Goal: Information Seeking & Learning: Learn about a topic

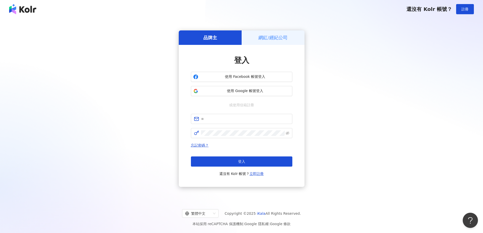
click at [276, 85] on div "使用 Facebook 帳號登入 使用 Google 帳號登入" at bounding box center [241, 84] width 101 height 24
click at [272, 89] on span "使用 Google 帳號登入" at bounding box center [245, 90] width 90 height 5
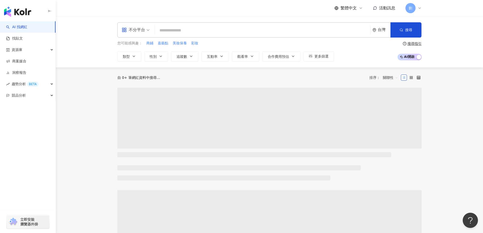
click at [132, 26] on div "不分平台" at bounding box center [133, 30] width 23 height 8
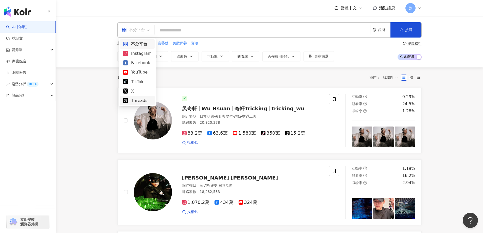
click at [144, 100] on div "Threads" at bounding box center [137, 100] width 29 height 6
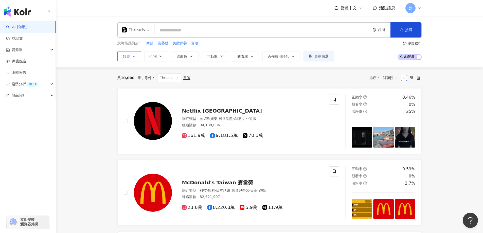
click at [134, 59] on button "類型" at bounding box center [129, 56] width 24 height 10
click at [318, 59] on button "更多篩選" at bounding box center [318, 56] width 30 height 10
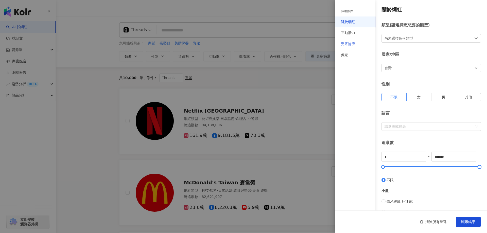
click at [352, 47] on div "受眾輪廓" at bounding box center [354, 44] width 41 height 11
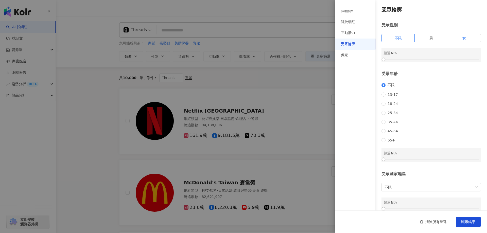
click at [458, 38] on label "女" at bounding box center [463, 38] width 33 height 8
drag, startPoint x: 403, startPoint y: 57, endPoint x: 437, endPoint y: 58, distance: 33.5
click at [439, 58] on div at bounding box center [440, 59] width 3 height 3
click at [387, 106] on span "18-24" at bounding box center [392, 104] width 14 height 4
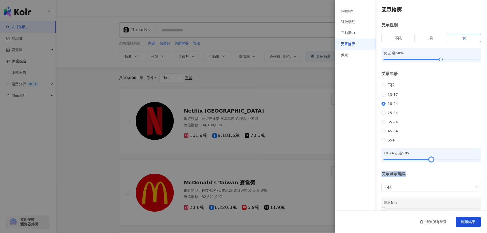
drag, startPoint x: 382, startPoint y: 167, endPoint x: 428, endPoint y: 170, distance: 45.9
click at [428, 170] on div "受眾輪廓 受眾性別 不限 男 女 女 超過 60 % 受眾年齡 不限 [PHONE_NUMBER] [PHONE_NUMBER] 45-64 65+ 18-2…" at bounding box center [410, 108] width 152 height 217
click at [435, 161] on div at bounding box center [436, 159] width 3 height 3
click at [443, 185] on div "受眾國家地區 不限 超過 N %" at bounding box center [430, 191] width 99 height 40
click at [466, 220] on span "顯示結果" at bounding box center [468, 222] width 14 height 4
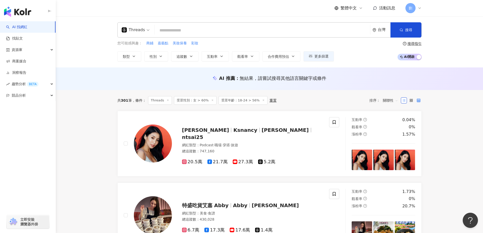
click at [416, 102] on label at bounding box center [418, 100] width 6 height 6
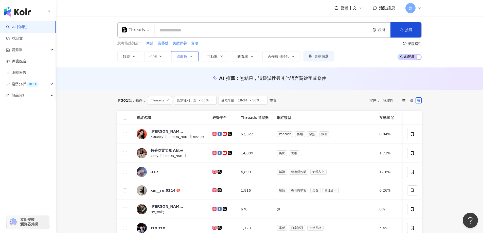
click at [178, 58] on span "追蹤數" at bounding box center [181, 56] width 11 height 4
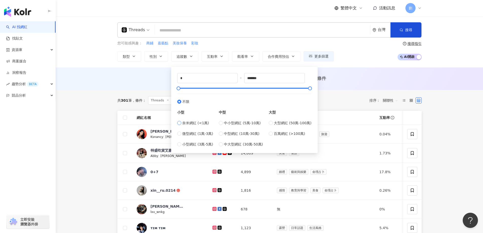
click at [200, 125] on span "奈米網紅 (<1萬)" at bounding box center [195, 123] width 27 height 6
type input "****"
drag, startPoint x: 194, startPoint y: 79, endPoint x: 170, endPoint y: 79, distance: 23.8
click at [170, 79] on main "Threads 台灣 搜尋 您可能感興趣： 商鋪 嘉藝點 美妝保養 彩妝 類型 性別 追蹤數 互動率 觀看率 合作費用預估 更多篩選 篩選條件 關於網紅 互動…" at bounding box center [269, 212] width 427 height 392
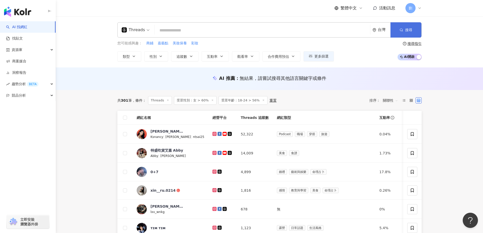
click at [399, 36] on button "搜尋" at bounding box center [405, 29] width 31 height 15
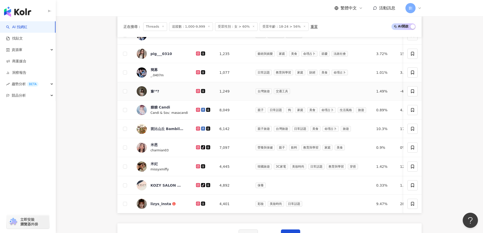
scroll to position [152, 0]
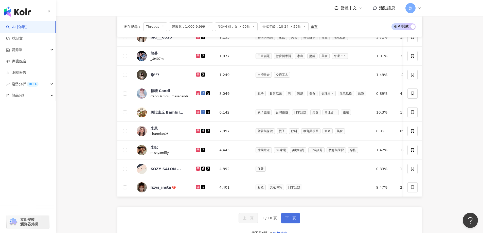
click at [292, 223] on button "下一頁" at bounding box center [290, 218] width 19 height 10
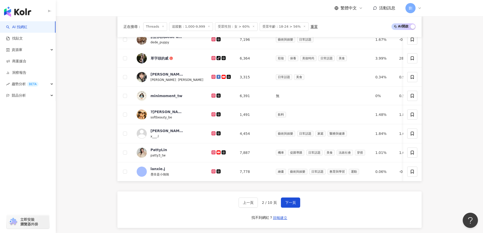
scroll to position [186, 0]
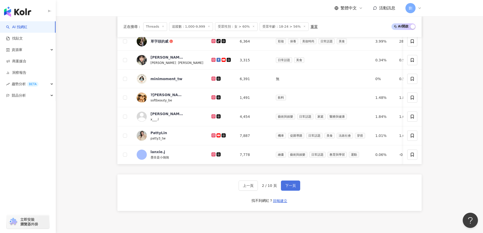
click at [287, 188] on span "下一頁" at bounding box center [290, 185] width 11 height 4
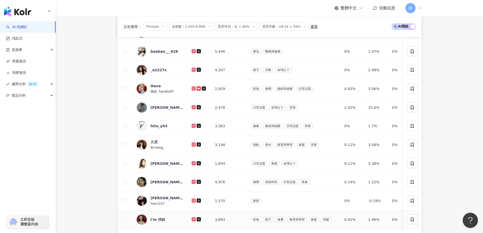
scroll to position [152, 0]
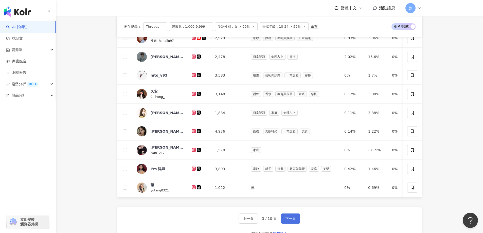
click at [292, 220] on span "下一頁" at bounding box center [290, 218] width 11 height 4
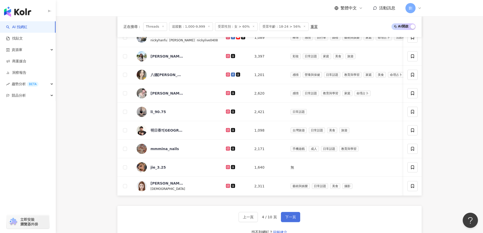
click at [289, 219] on span "下一頁" at bounding box center [290, 217] width 11 height 4
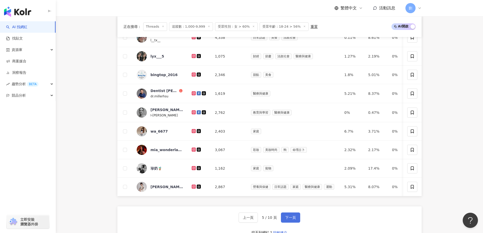
click at [292, 217] on button "下一頁" at bounding box center [290, 217] width 19 height 10
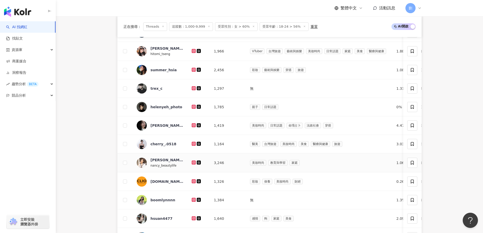
scroll to position [203, 0]
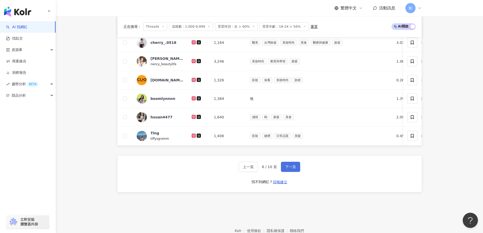
click at [294, 169] on span "下一頁" at bounding box center [290, 167] width 11 height 4
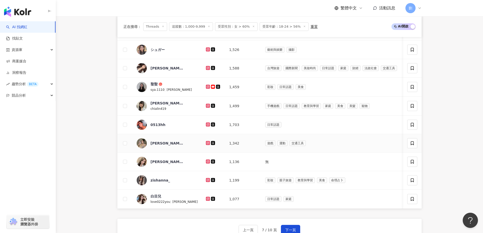
scroll to position [152, 0]
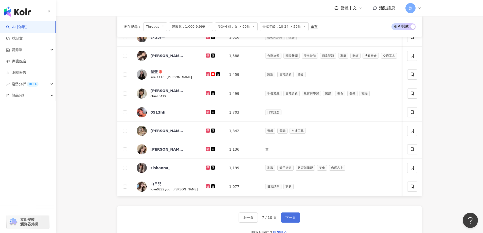
click at [288, 219] on span "下一頁" at bounding box center [290, 217] width 11 height 4
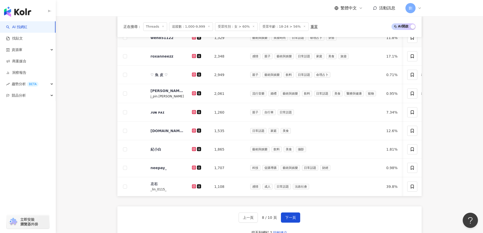
scroll to position [51, 0]
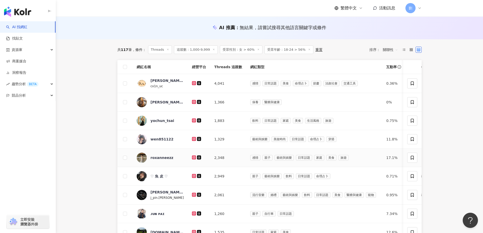
drag, startPoint x: 200, startPoint y: 157, endPoint x: 199, endPoint y: 169, distance: 12.2
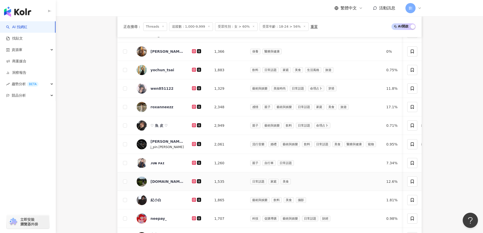
scroll to position [152, 0]
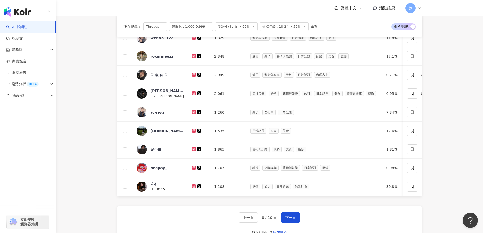
drag, startPoint x: 294, startPoint y: 221, endPoint x: 288, endPoint y: 211, distance: 11.0
click at [294, 219] on span "下一頁" at bounding box center [290, 217] width 11 height 4
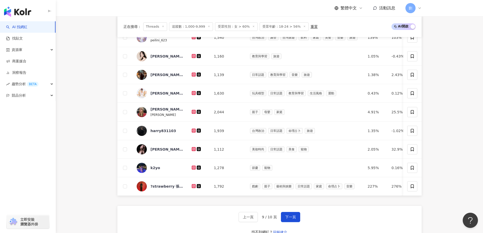
click at [286, 214] on div "上一頁 9 / 10 頁 下一頁 找不到網紅？ 回報建立" at bounding box center [269, 224] width 304 height 36
click at [286, 219] on span "下一頁" at bounding box center [290, 217] width 11 height 4
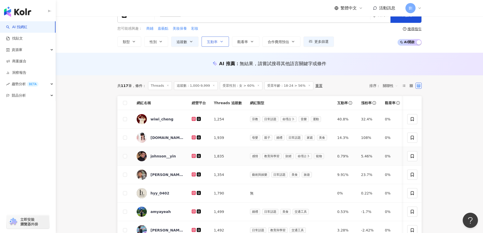
scroll to position [0, 0]
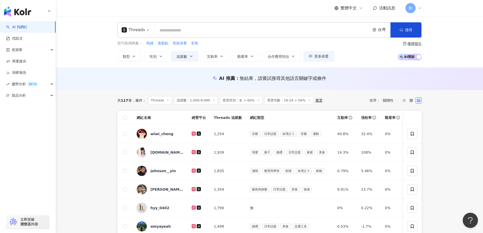
click at [308, 100] on line at bounding box center [308, 99] width 1 height 1
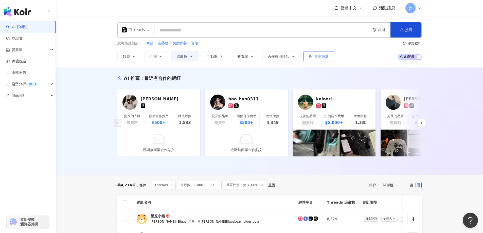
click at [325, 55] on span "更多篩選" at bounding box center [321, 56] width 14 height 4
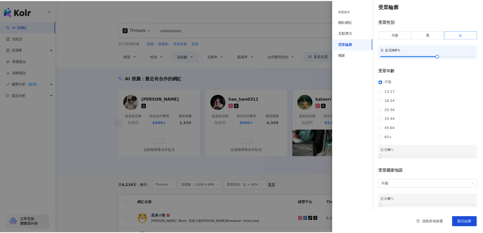
scroll to position [13, 0]
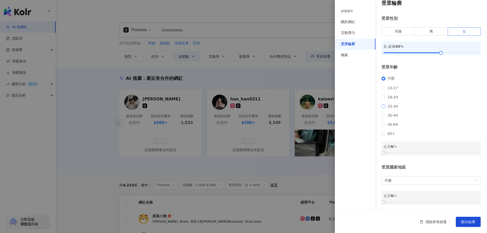
click at [391, 104] on span "25-34" at bounding box center [392, 106] width 14 height 4
drag, startPoint x: 388, startPoint y: 152, endPoint x: 433, endPoint y: 152, distance: 44.6
click at [433, 152] on div at bounding box center [430, 152] width 95 height 3
click at [473, 223] on span "顯示結果" at bounding box center [468, 222] width 14 height 4
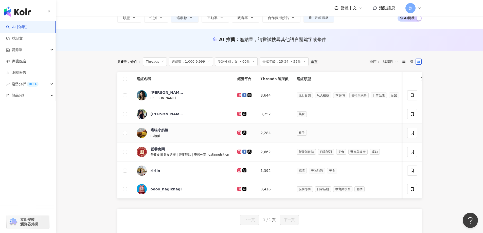
scroll to position [51, 0]
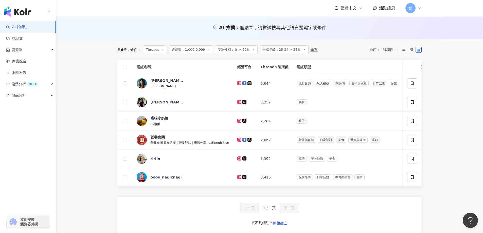
click at [386, 52] on span "關聯性" at bounding box center [390, 50] width 15 height 8
click at [444, 100] on main "Threads 台灣 搜尋 您可能感興趣： 商鋪 嘉藝點 美妝保養 彩妝 類型 性別 追蹤數 互動率 觀看率 合作費用預估 更多篩選 篩選條件 關於網紅 互動…" at bounding box center [269, 106] width 427 height 280
click at [253, 49] on line at bounding box center [253, 49] width 1 height 1
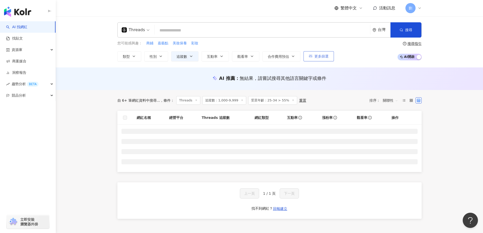
click at [316, 57] on span "更多篩選" at bounding box center [321, 56] width 14 height 4
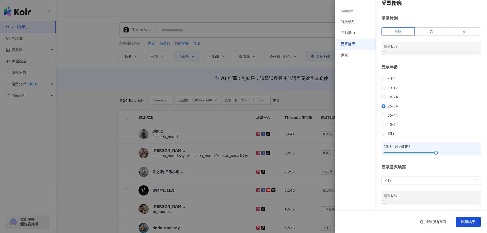
click at [451, 27] on label "女" at bounding box center [463, 31] width 33 height 8
drag, startPoint x: 386, startPoint y: 45, endPoint x: 434, endPoint y: 43, distance: 47.7
click at [434, 51] on div at bounding box center [430, 52] width 95 height 3
click at [464, 223] on span "顯示結果" at bounding box center [468, 222] width 14 height 4
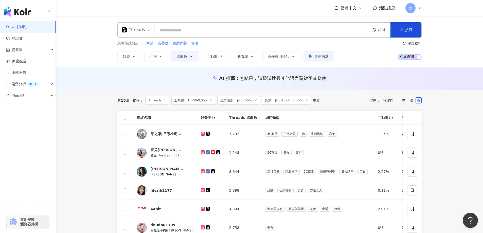
click at [210, 101] on icon at bounding box center [211, 100] width 3 height 3
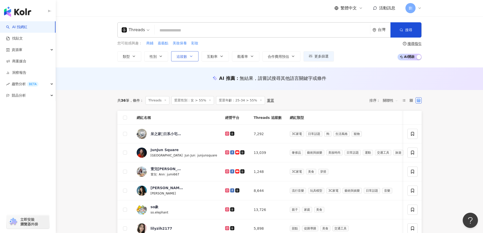
click at [180, 57] on span "追蹤數" at bounding box center [181, 56] width 11 height 4
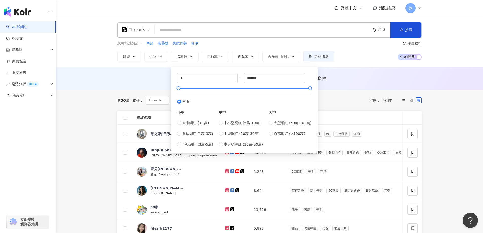
drag, startPoint x: 186, startPoint y: 132, endPoint x: 193, endPoint y: 126, distance: 9.1
click at [186, 132] on span "微型網紅 (1萬-3萬)" at bounding box center [197, 134] width 31 height 6
type input "*****"
click at [399, 30] on button "搜尋" at bounding box center [405, 29] width 31 height 15
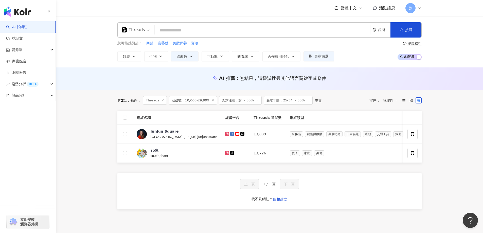
click at [307, 100] on icon at bounding box center [308, 100] width 3 height 3
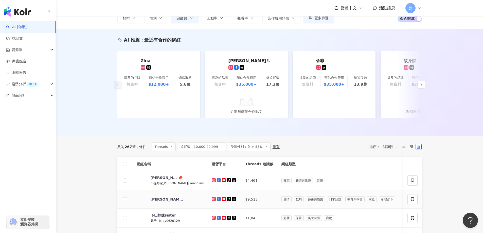
scroll to position [51, 0]
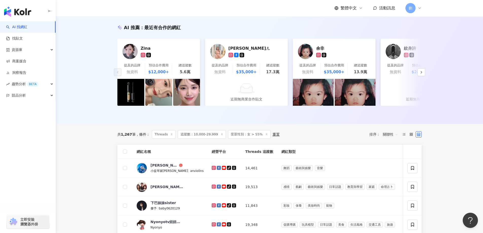
click at [391, 138] on span "關聯性" at bounding box center [390, 134] width 15 height 8
click at [325, 139] on div "共 1,267 筆 條件 ： Threads 追蹤數：10,000-29,999 受眾性別：女 > 55% 重置 排序： 關聯性" at bounding box center [269, 134] width 304 height 9
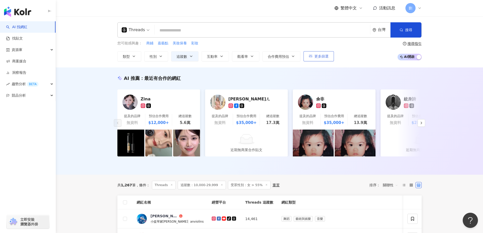
click at [322, 59] on button "更多篩選" at bounding box center [318, 56] width 30 height 10
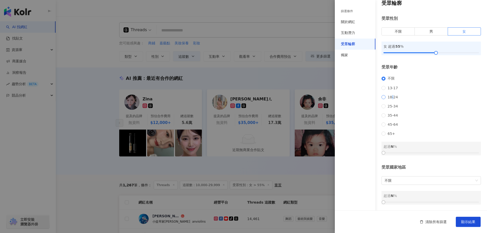
click at [391, 95] on span "18-24" at bounding box center [392, 97] width 14 height 4
drag, startPoint x: 383, startPoint y: 153, endPoint x: 429, endPoint y: 155, distance: 46.2
click at [429, 154] on div at bounding box center [430, 152] width 3 height 3
click at [476, 220] on button "顯示結果" at bounding box center [467, 222] width 25 height 10
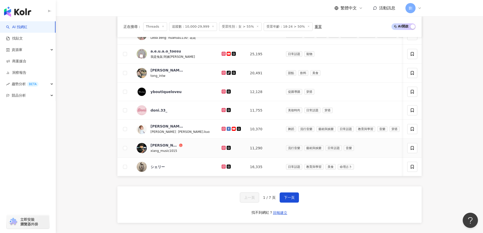
scroll to position [156, 0]
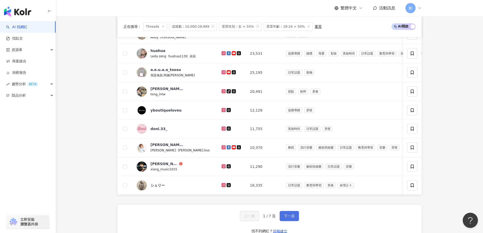
click at [289, 218] on span "下一頁" at bounding box center [289, 216] width 11 height 4
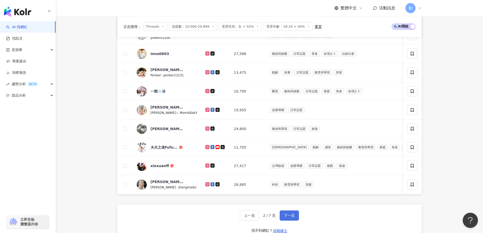
click at [285, 217] on span "下一頁" at bounding box center [289, 215] width 11 height 4
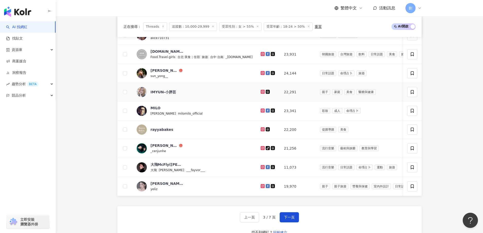
scroll to position [207, 0]
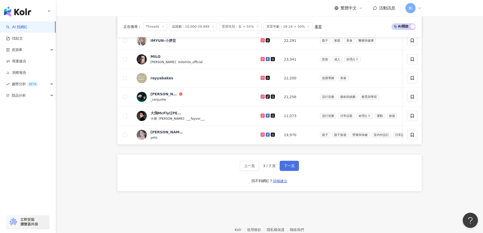
click at [294, 165] on button "下一頁" at bounding box center [288, 166] width 19 height 10
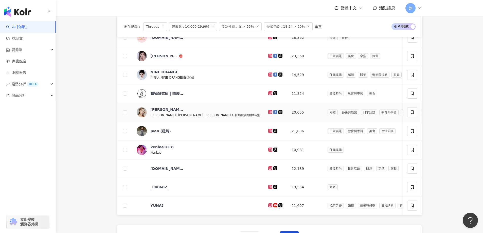
scroll to position [152, 0]
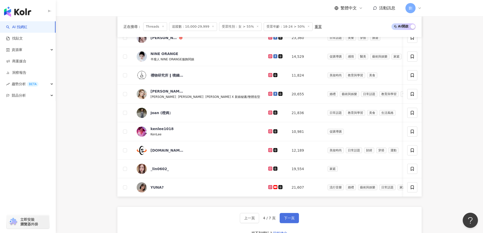
click at [291, 220] on span "下一頁" at bounding box center [289, 218] width 11 height 4
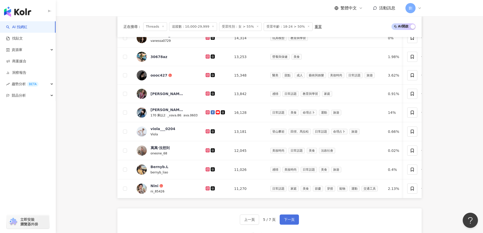
click at [291, 225] on button "下一頁" at bounding box center [288, 219] width 19 height 10
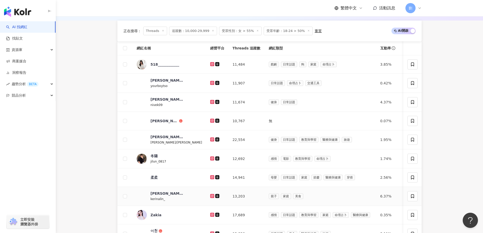
scroll to position [203, 0]
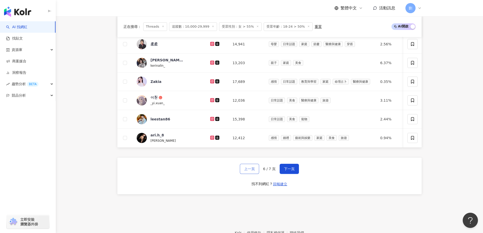
click at [253, 174] on button "上一頁" at bounding box center [249, 169] width 19 height 10
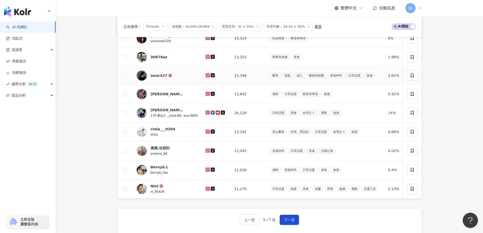
scroll to position [152, 0]
click at [290, 221] on span "下一頁" at bounding box center [289, 219] width 11 height 4
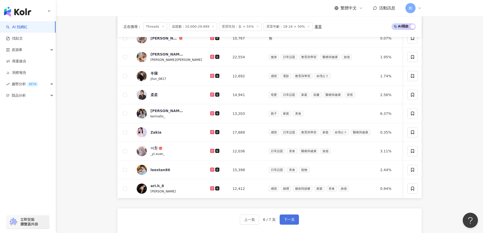
drag, startPoint x: 288, startPoint y: 221, endPoint x: 264, endPoint y: 169, distance: 57.7
click at [288, 221] on span "下一頁" at bounding box center [289, 219] width 11 height 4
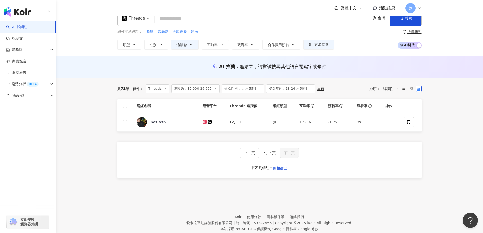
scroll to position [0, 0]
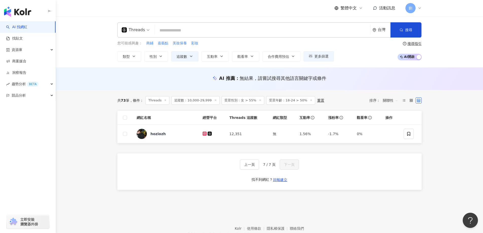
click at [310, 101] on line at bounding box center [310, 99] width 1 height 1
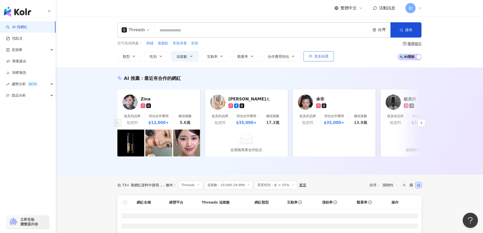
click at [310, 53] on button "更多篩選" at bounding box center [318, 56] width 30 height 10
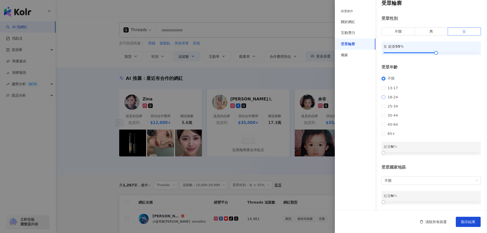
click at [391, 95] on span "18-24" at bounding box center [392, 97] width 14 height 4
drag, startPoint x: 383, startPoint y: 153, endPoint x: 433, endPoint y: 154, distance: 50.4
click at [434, 154] on div at bounding box center [435, 152] width 3 height 3
click at [471, 224] on span "顯示結果" at bounding box center [468, 222] width 14 height 4
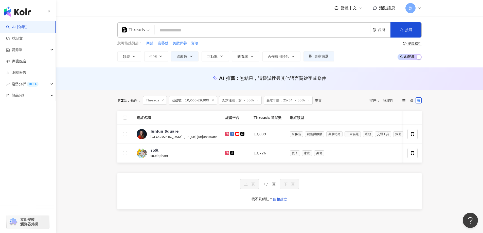
click at [307, 99] on icon at bounding box center [308, 100] width 3 height 3
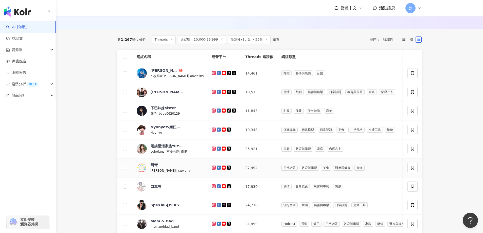
scroll to position [253, 0]
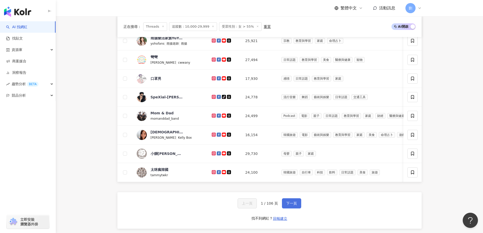
click at [284, 208] on button "下一頁" at bounding box center [291, 203] width 19 height 10
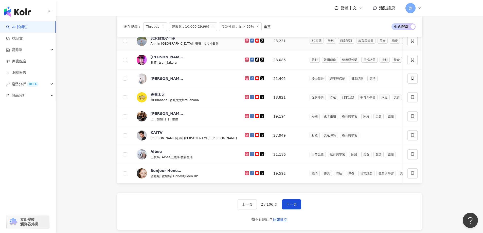
click at [420, 44] on span "旅遊" at bounding box center [425, 41] width 10 height 6
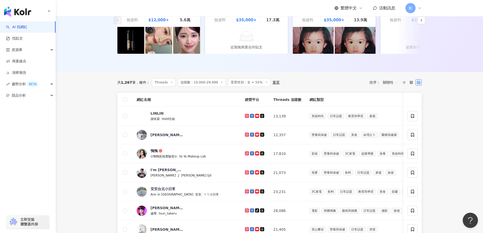
scroll to position [152, 0]
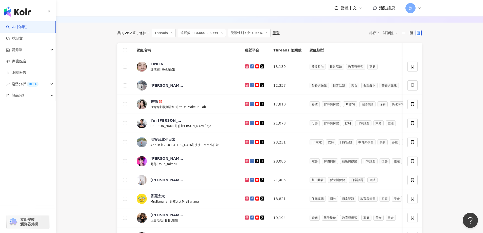
click at [389, 34] on span "關聯性" at bounding box center [390, 33] width 15 height 8
click at [390, 80] on div "觀看率" at bounding box center [390, 82] width 13 height 6
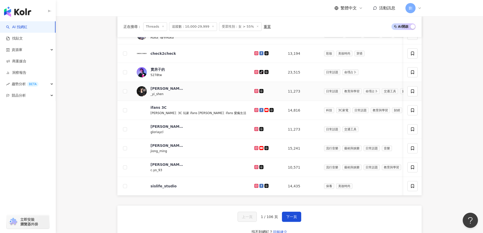
scroll to position [253, 0]
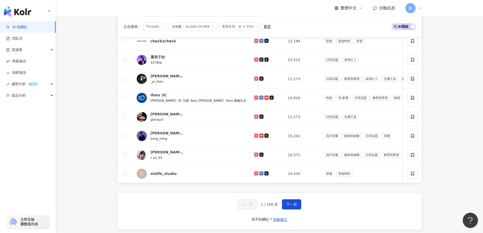
drag, startPoint x: 289, startPoint y: 208, endPoint x: 281, endPoint y: 180, distance: 29.8
click at [289, 208] on button "下一頁" at bounding box center [291, 204] width 19 height 10
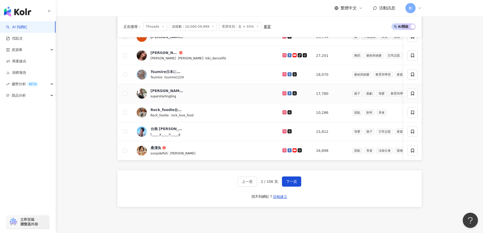
scroll to position [304, 0]
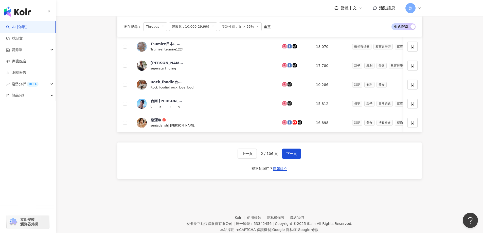
drag, startPoint x: 294, startPoint y: 163, endPoint x: 284, endPoint y: 150, distance: 15.9
click at [294, 156] on span "下一頁" at bounding box center [291, 154] width 11 height 4
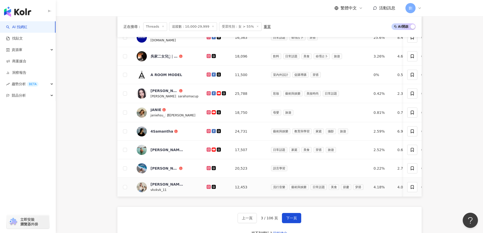
scroll to position [245, 0]
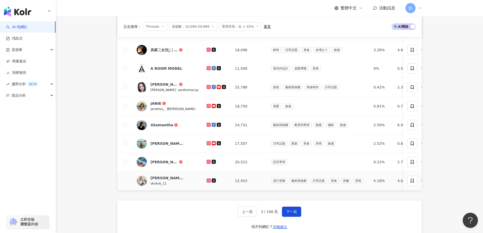
drag, startPoint x: 200, startPoint y: 184, endPoint x: 277, endPoint y: 218, distance: 84.3
drag, startPoint x: 289, startPoint y: 221, endPoint x: 278, endPoint y: 194, distance: 29.7
click at [289, 214] on span "下一頁" at bounding box center [291, 212] width 11 height 4
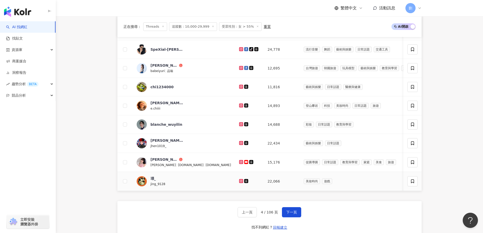
drag, startPoint x: 201, startPoint y: 185, endPoint x: 219, endPoint y: 195, distance: 20.5
click at [294, 215] on button "下一頁" at bounding box center [291, 212] width 19 height 10
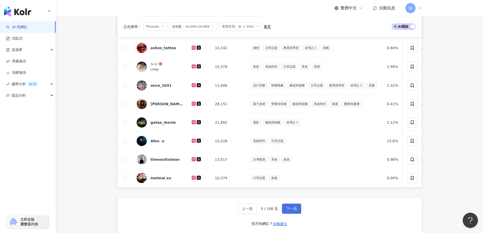
click at [299, 213] on button "下一頁" at bounding box center [291, 208] width 19 height 10
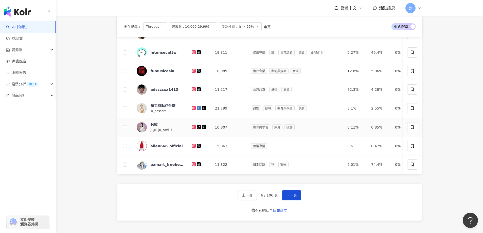
scroll to position [295, 0]
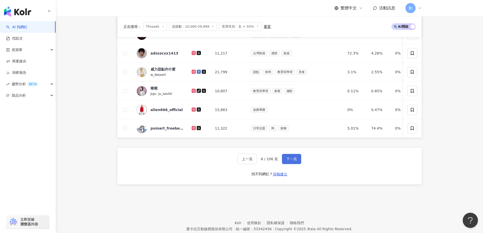
click at [285, 164] on button "下一頁" at bounding box center [291, 159] width 19 height 10
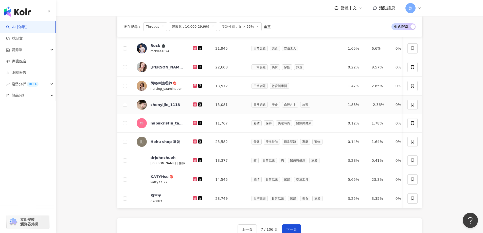
scroll to position [245, 0]
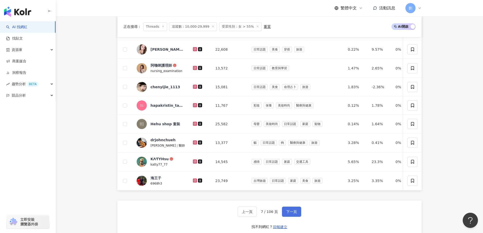
click at [294, 214] on span "下一頁" at bounding box center [291, 212] width 11 height 4
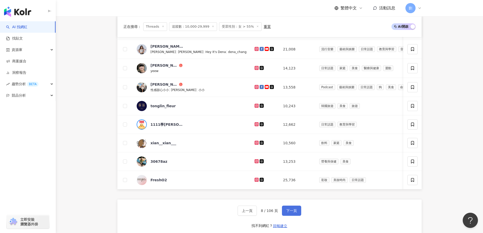
click at [283, 216] on button "下一頁" at bounding box center [291, 211] width 19 height 10
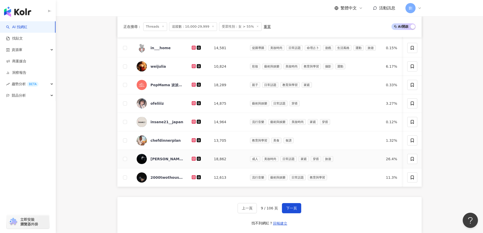
drag, startPoint x: 198, startPoint y: 162, endPoint x: 196, endPoint y: 173, distance: 10.5
click at [290, 210] on span "下一頁" at bounding box center [291, 208] width 11 height 4
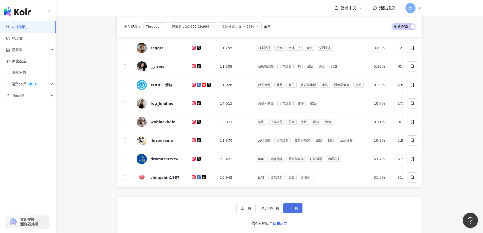
click at [294, 210] on span "下一頁" at bounding box center [292, 208] width 11 height 4
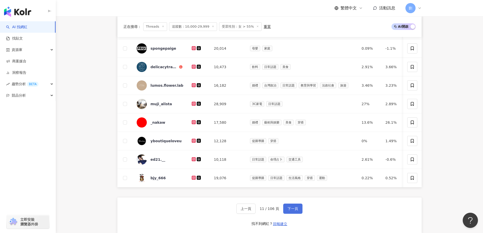
click at [292, 214] on button "下一頁" at bounding box center [292, 208] width 19 height 10
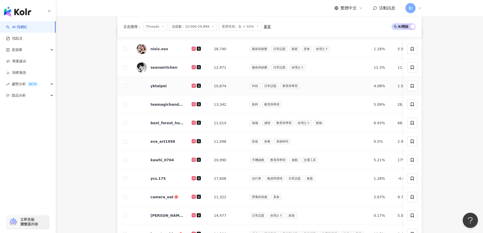
scroll to position [322, 0]
